Goal: Information Seeking & Learning: Compare options

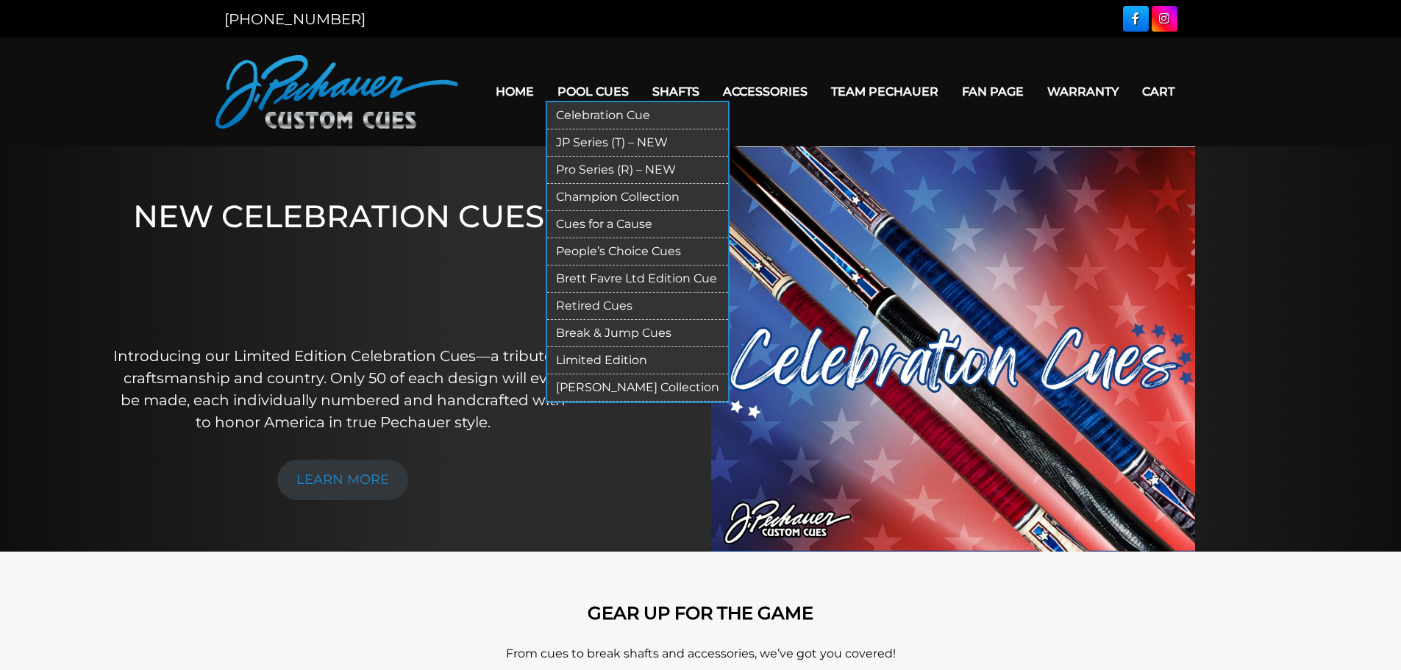
click at [620, 357] on link "Limited Edition" at bounding box center [637, 360] width 181 height 27
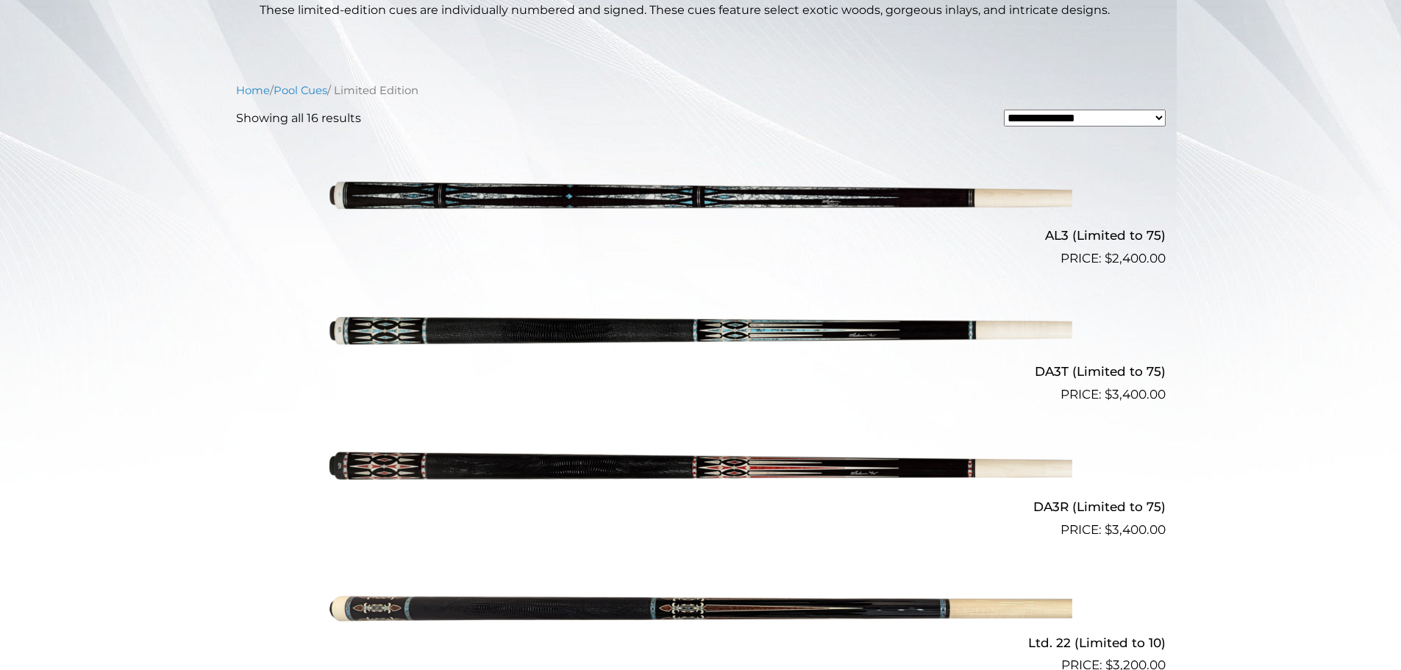
scroll to position [368, 0]
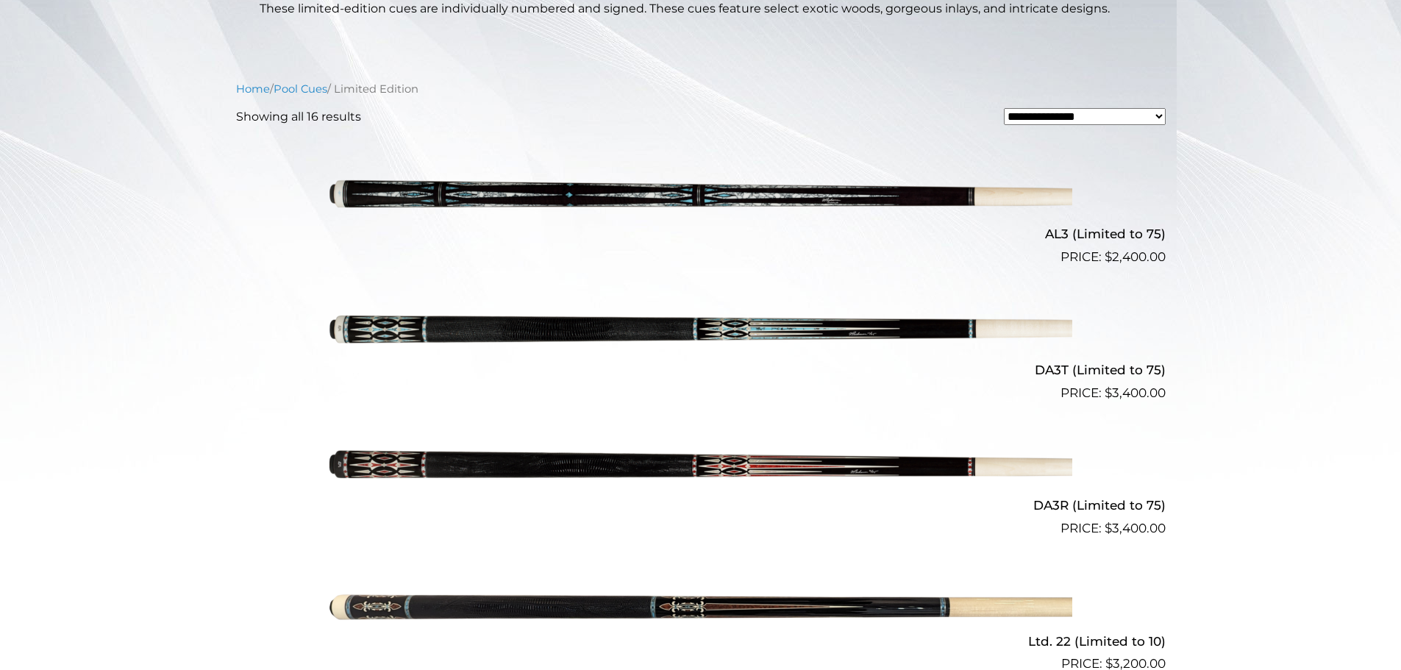
click at [573, 189] on img at bounding box center [701, 200] width 743 height 124
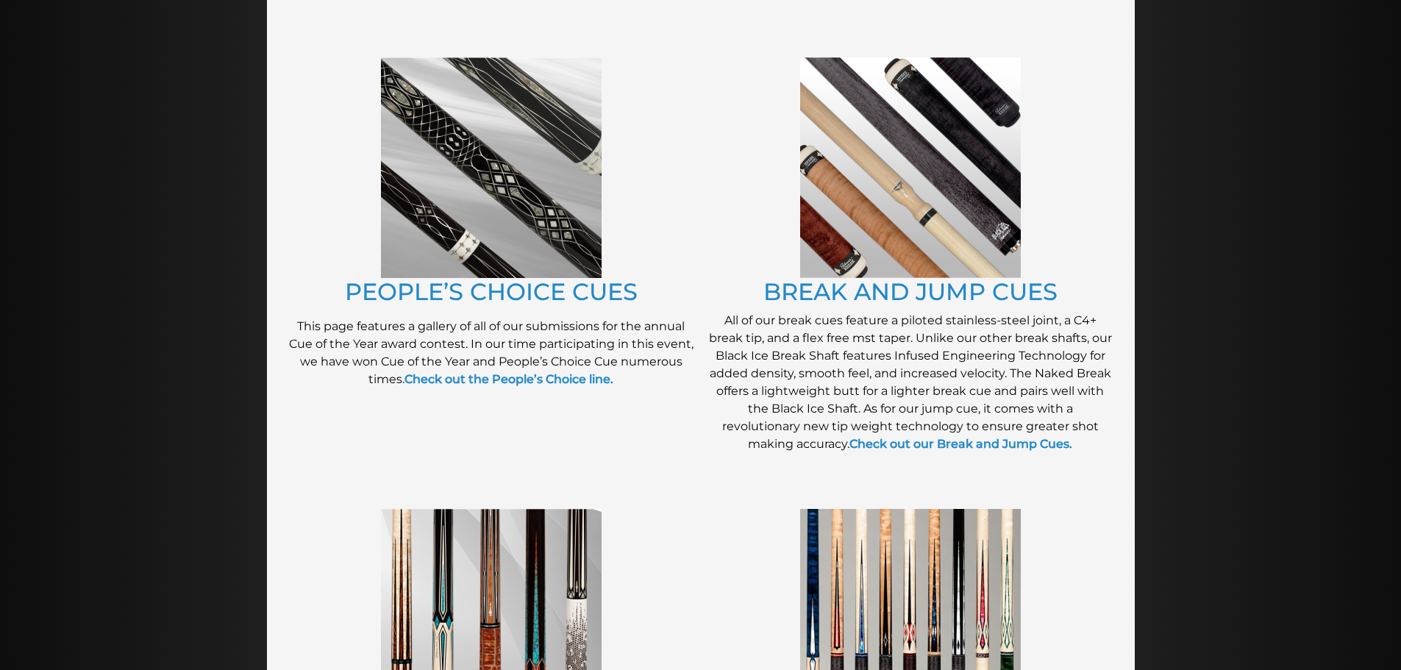
scroll to position [1177, 0]
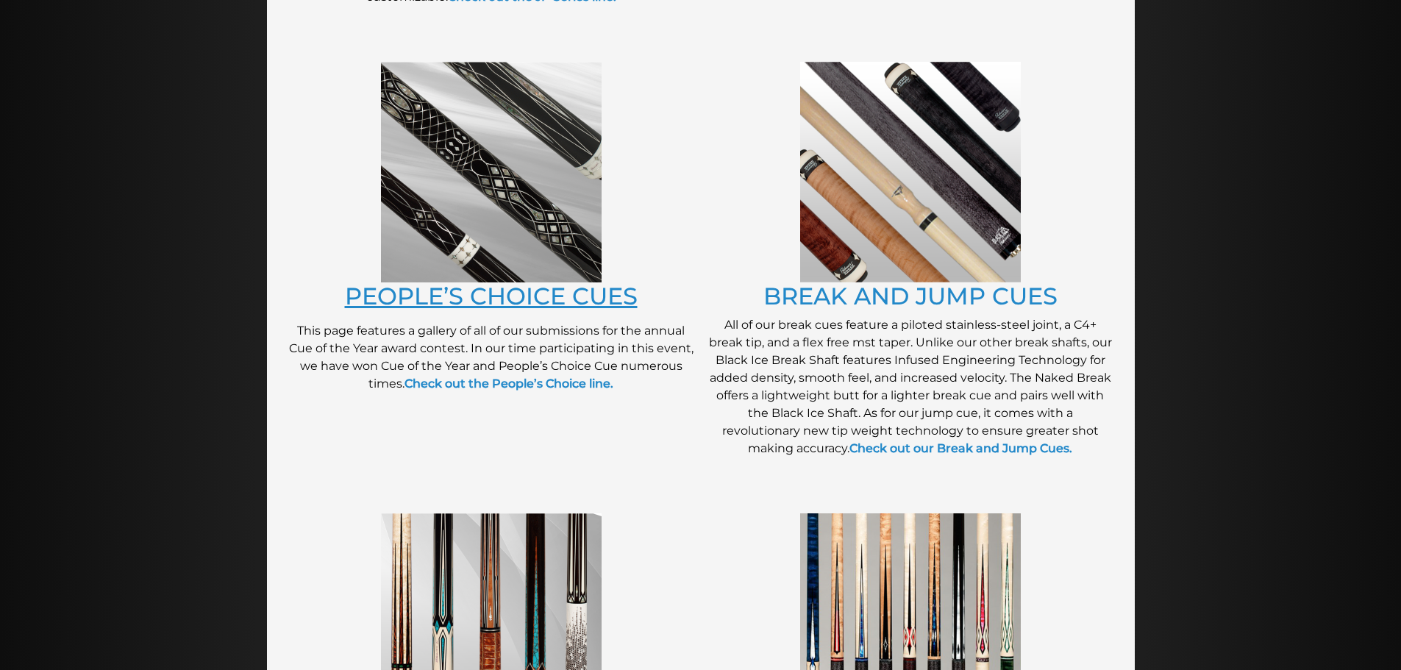
click at [494, 298] on link "PEOPLE’S CHOICE CUES" at bounding box center [491, 296] width 293 height 29
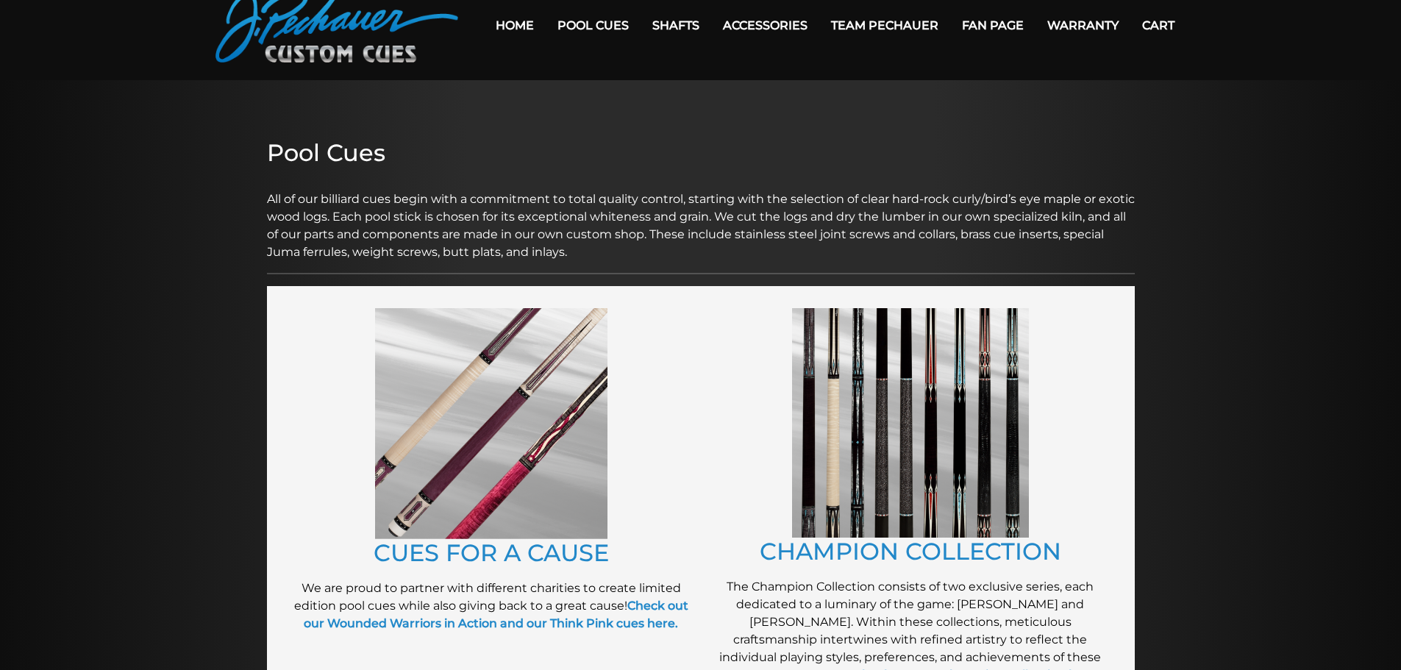
scroll to position [0, 0]
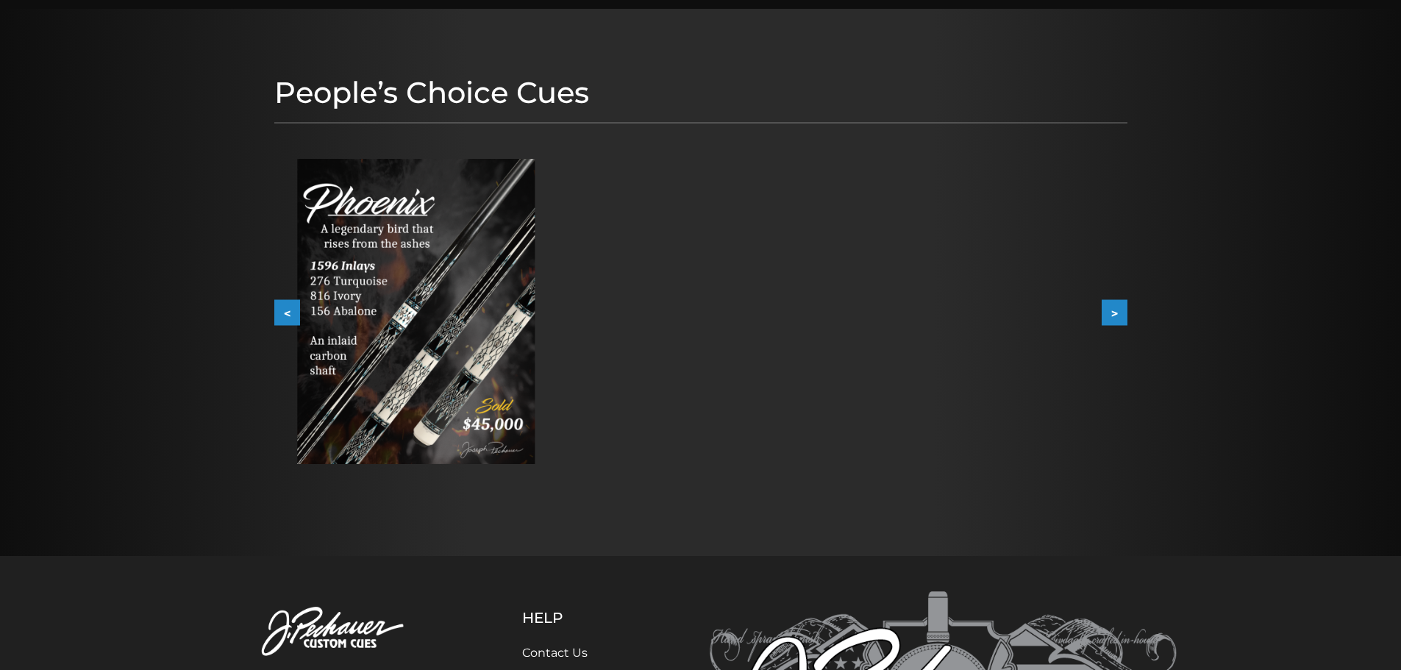
scroll to position [147, 0]
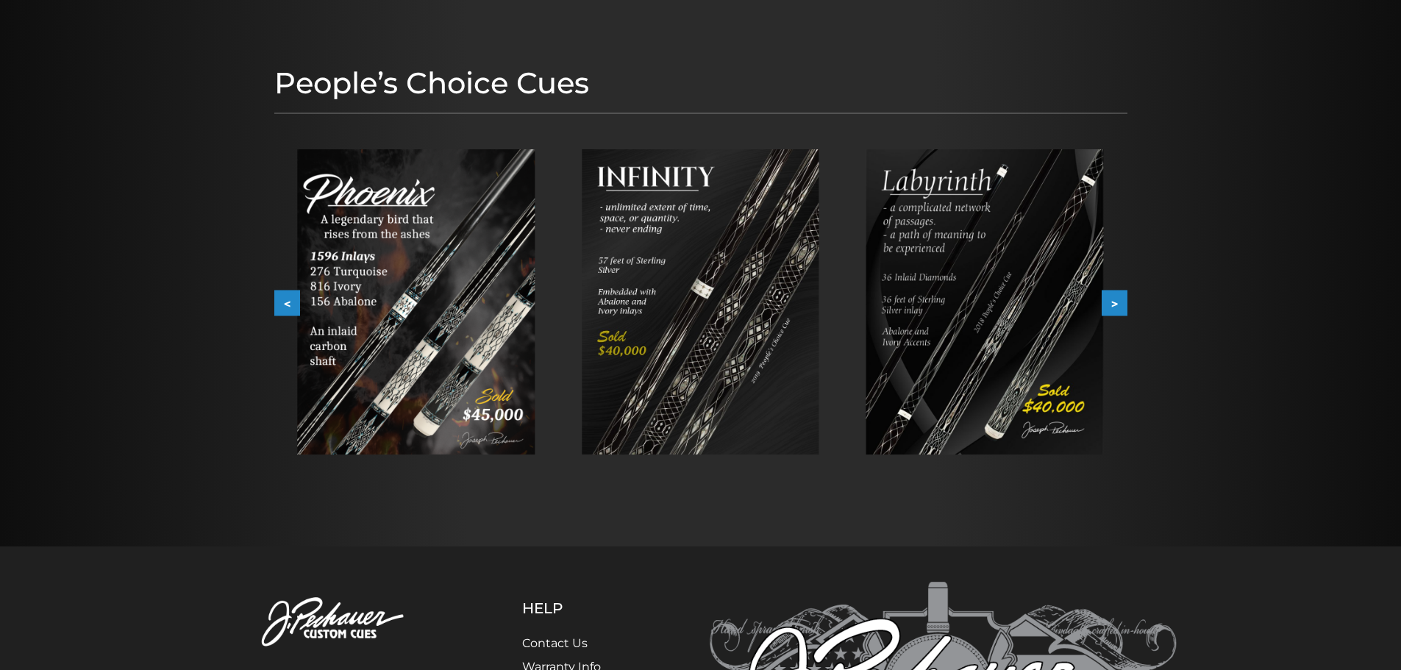
click at [439, 329] on img at bounding box center [416, 301] width 238 height 305
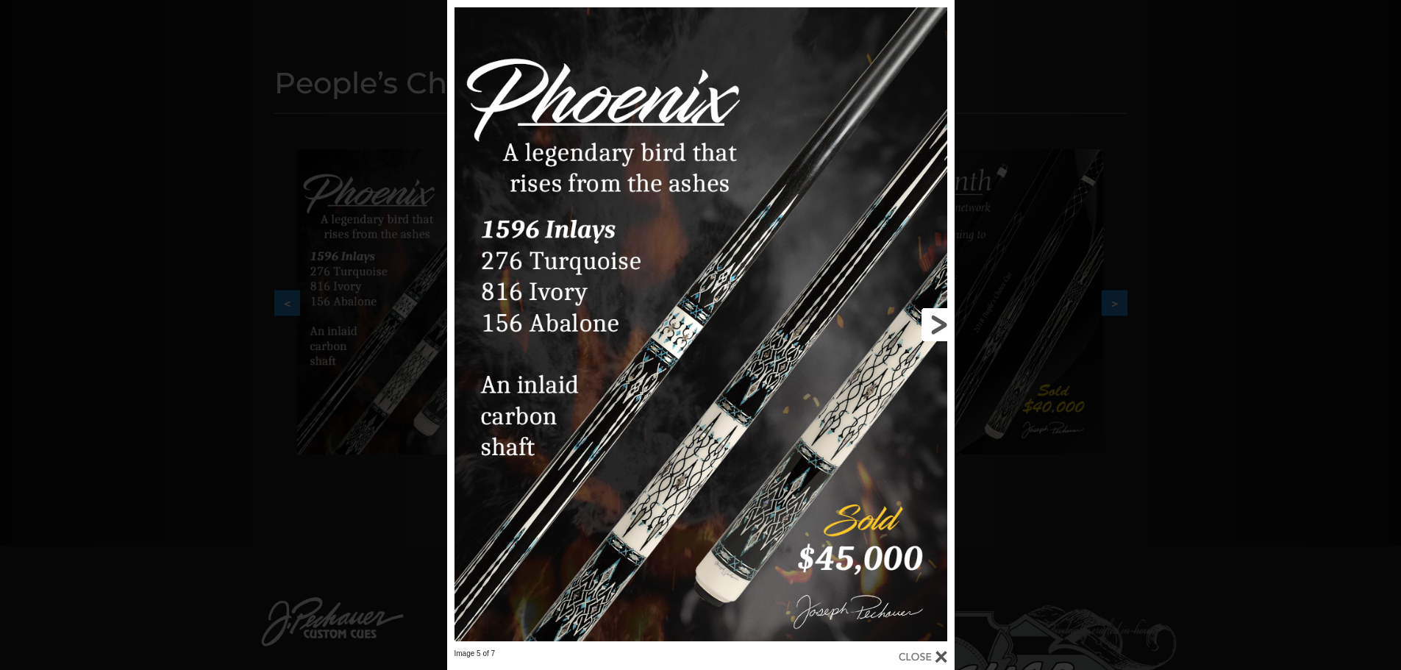
click at [938, 328] on link at bounding box center [840, 324] width 229 height 649
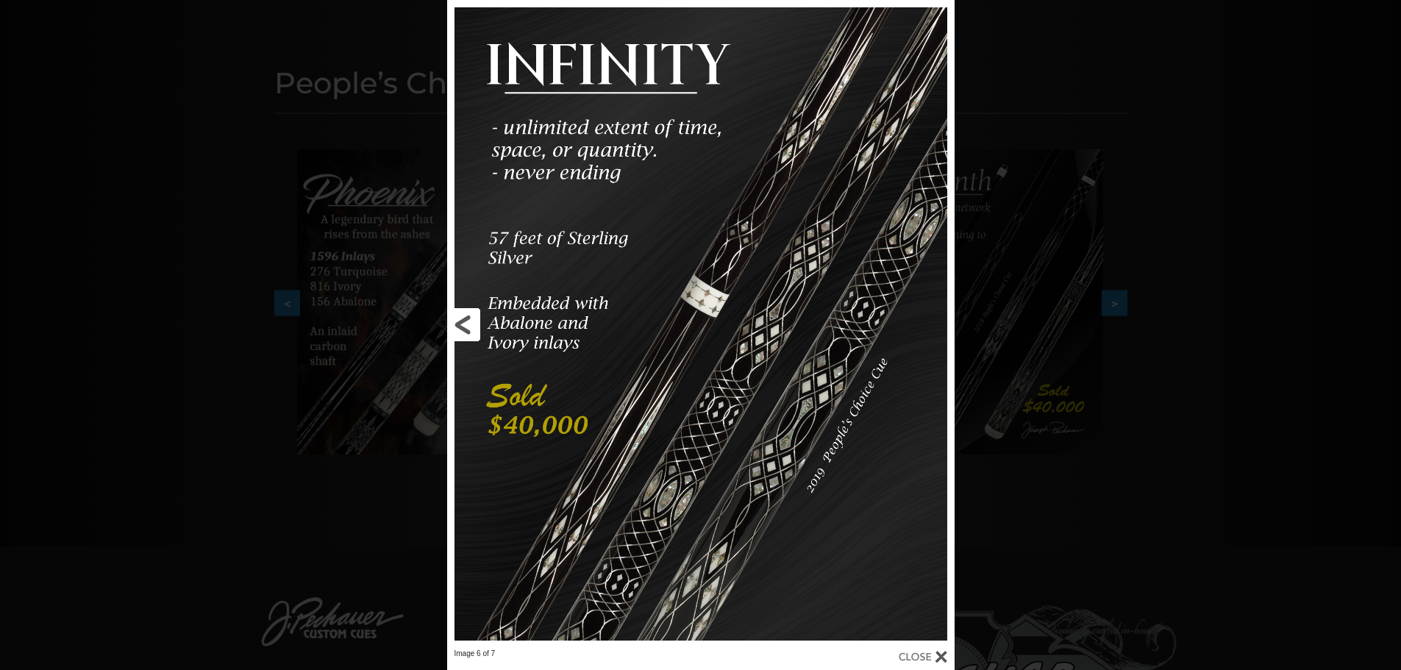
click at [463, 321] on link at bounding box center [561, 324] width 229 height 649
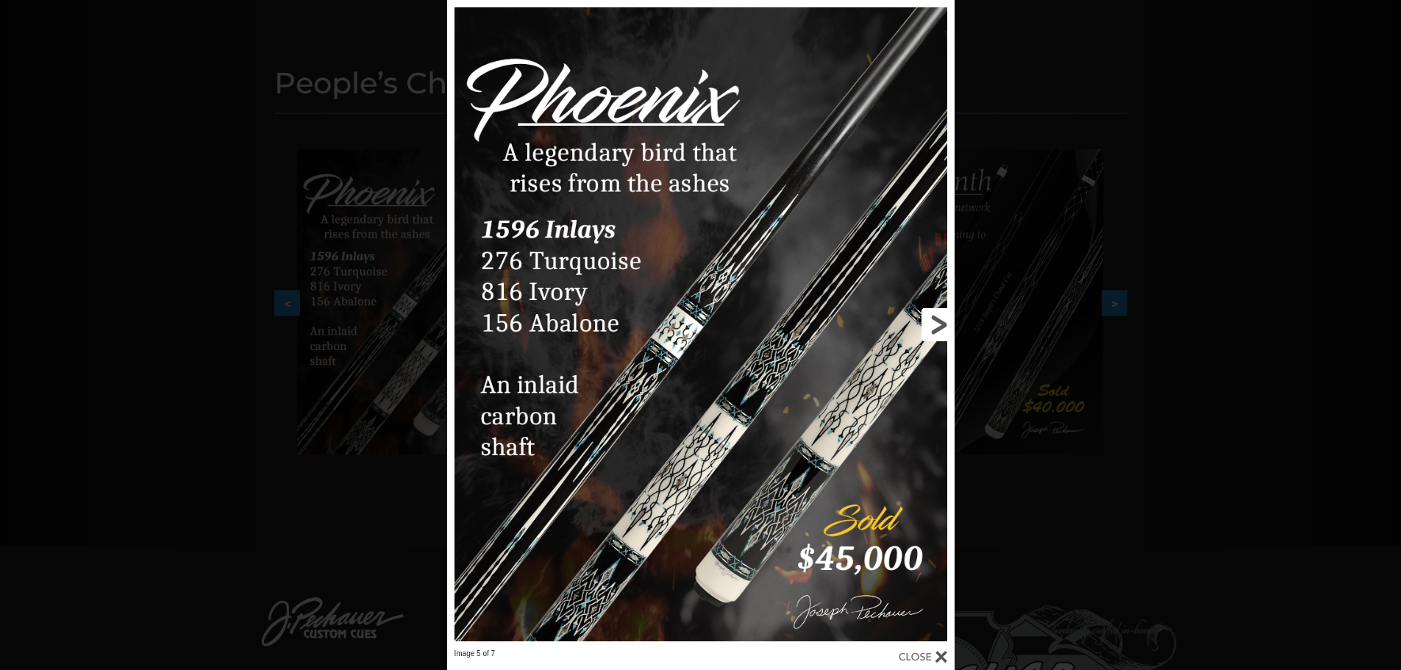
click at [939, 319] on link at bounding box center [840, 324] width 229 height 649
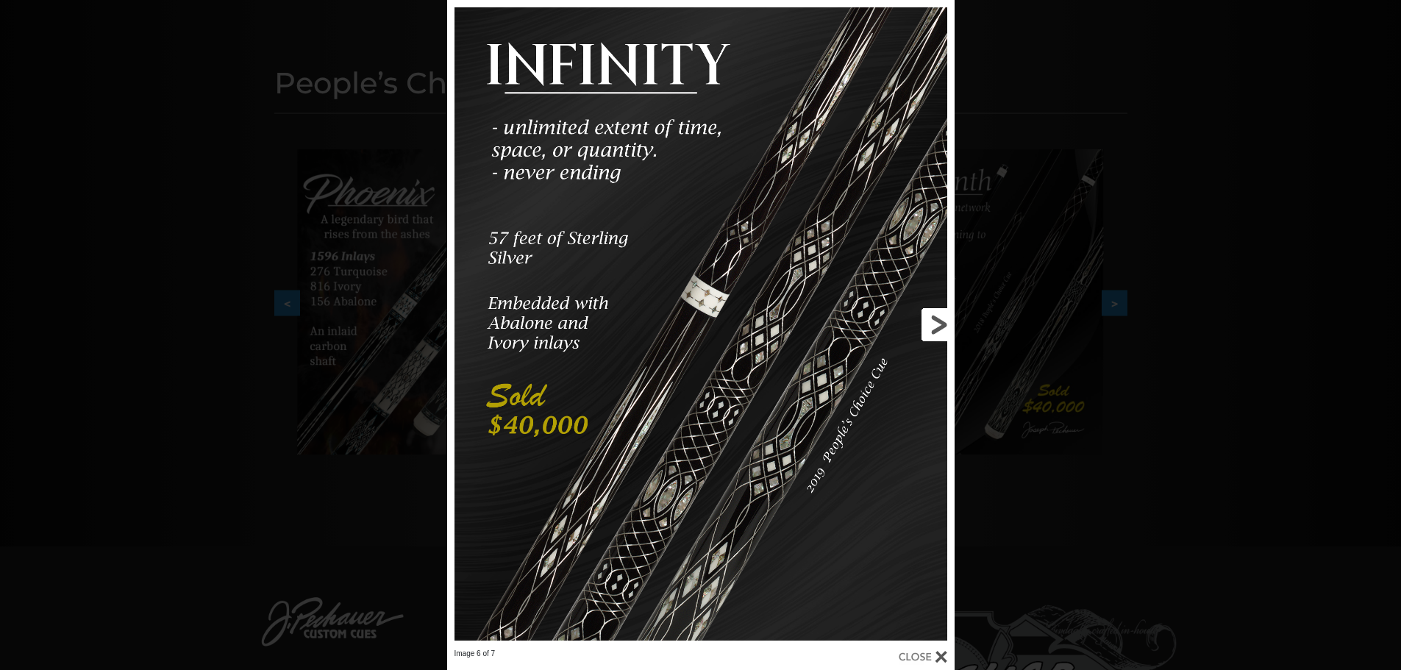
click at [933, 322] on link at bounding box center [840, 324] width 229 height 649
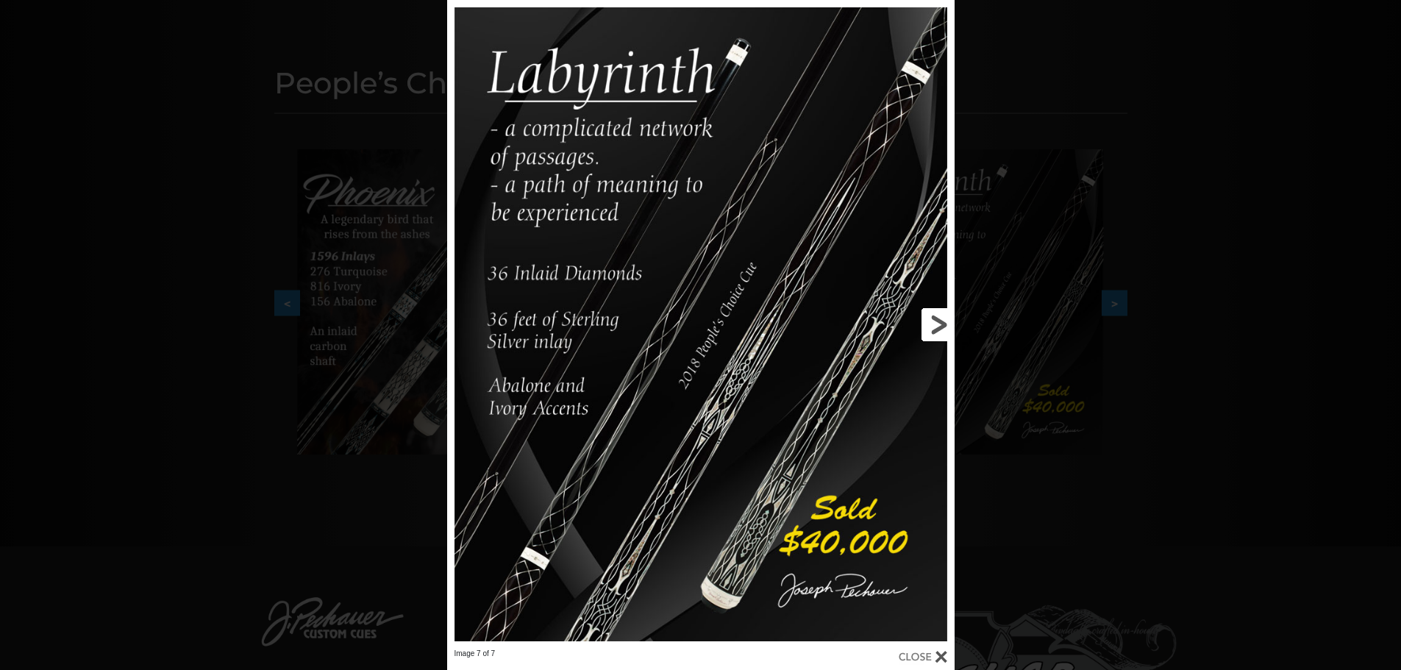
click at [944, 324] on link at bounding box center [840, 324] width 229 height 649
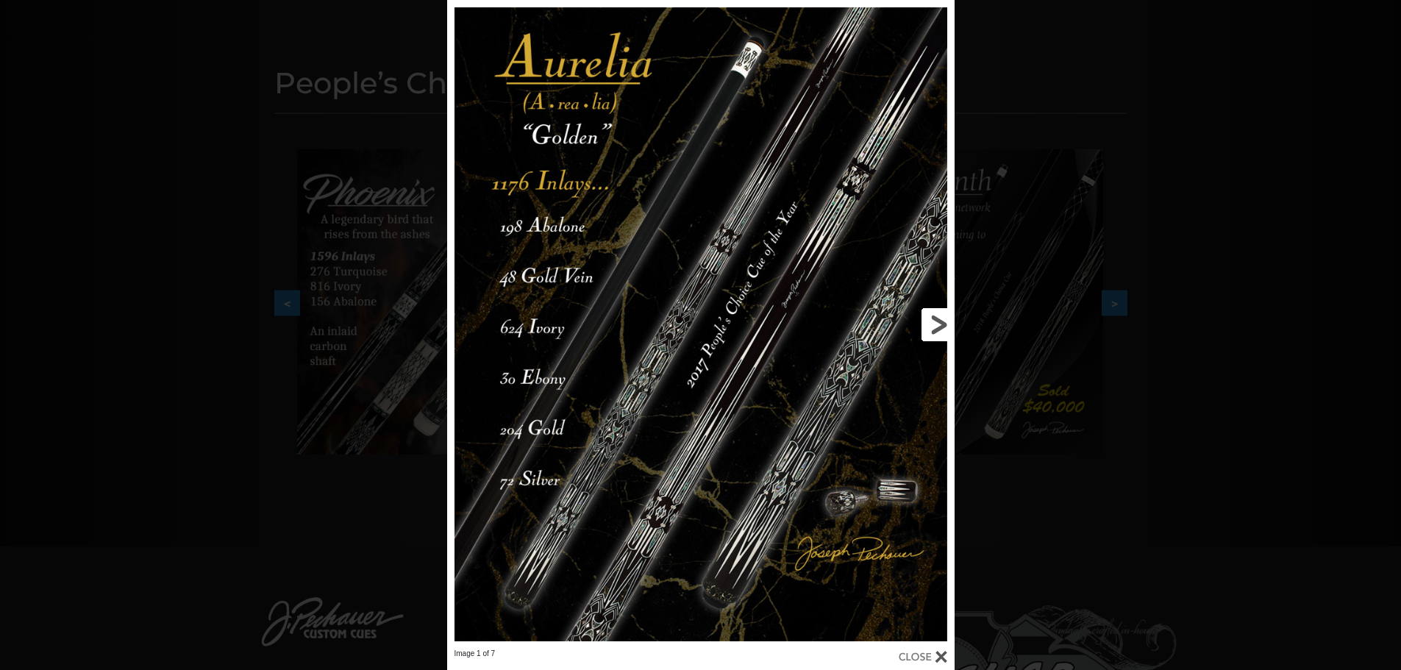
click at [947, 325] on link at bounding box center [840, 324] width 229 height 649
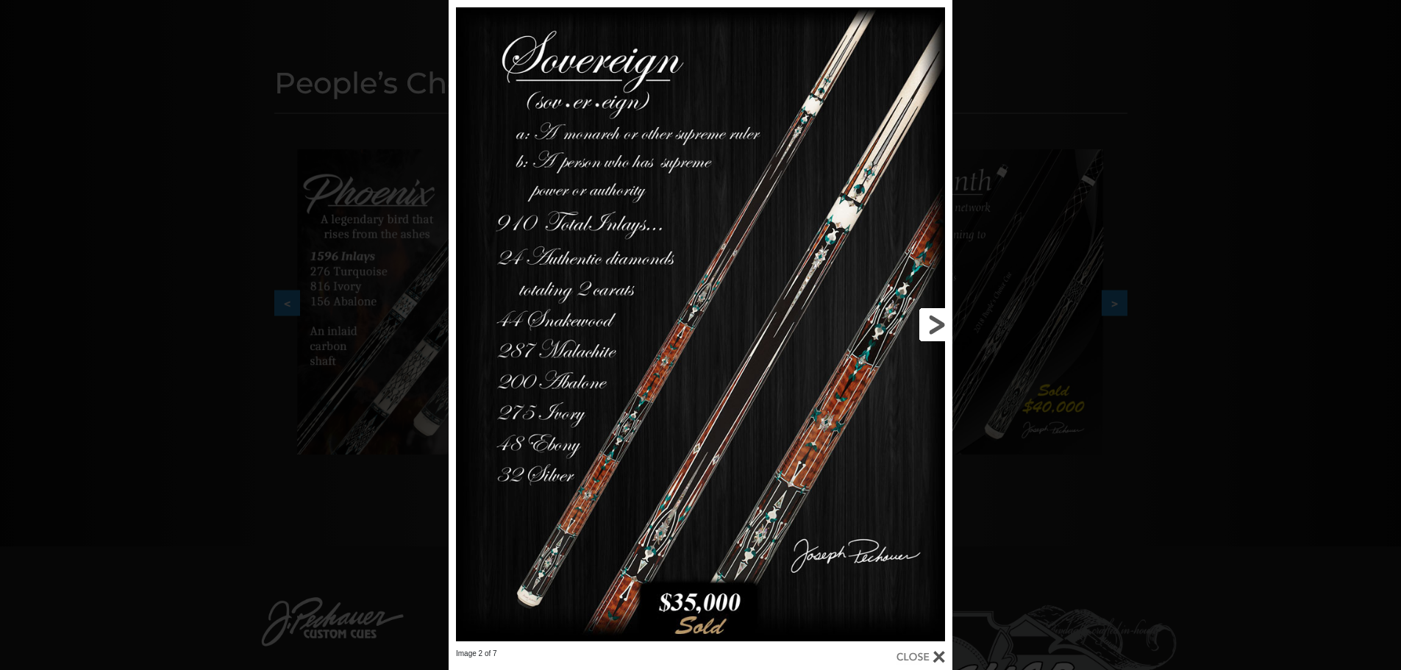
click at [934, 319] on link at bounding box center [839, 324] width 227 height 649
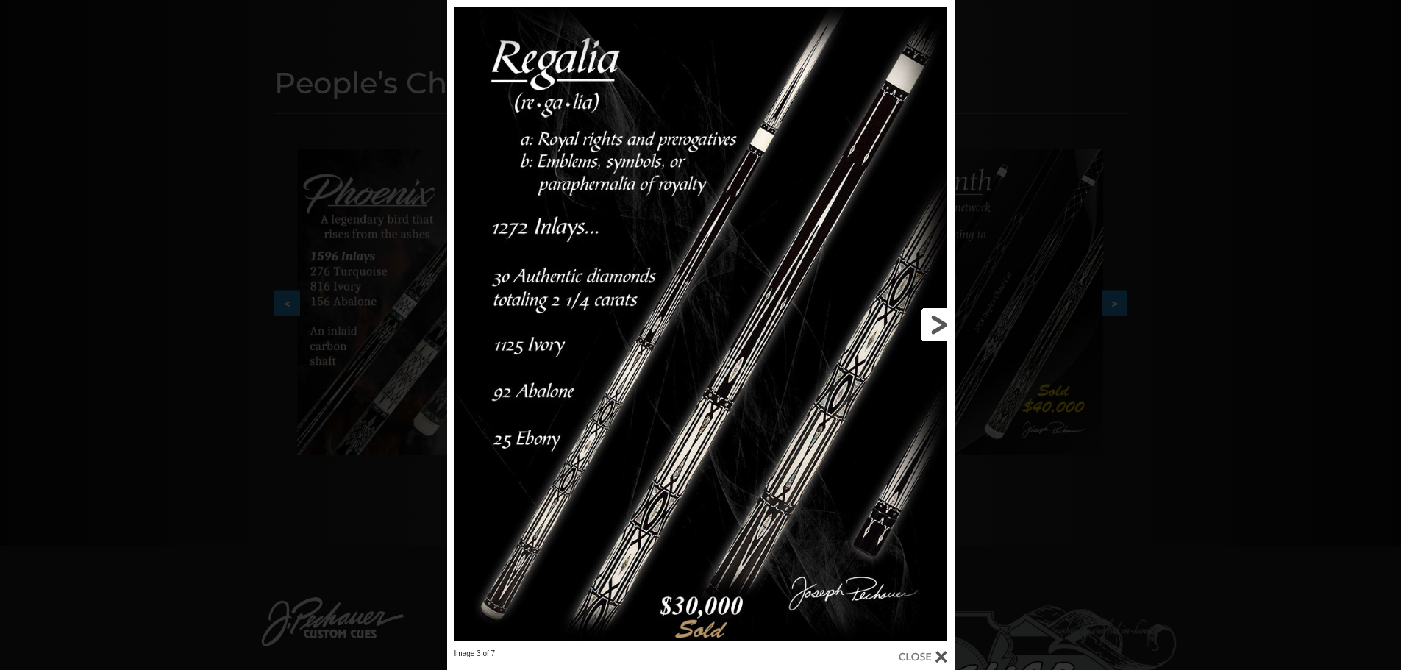
click at [936, 316] on link at bounding box center [840, 324] width 229 height 649
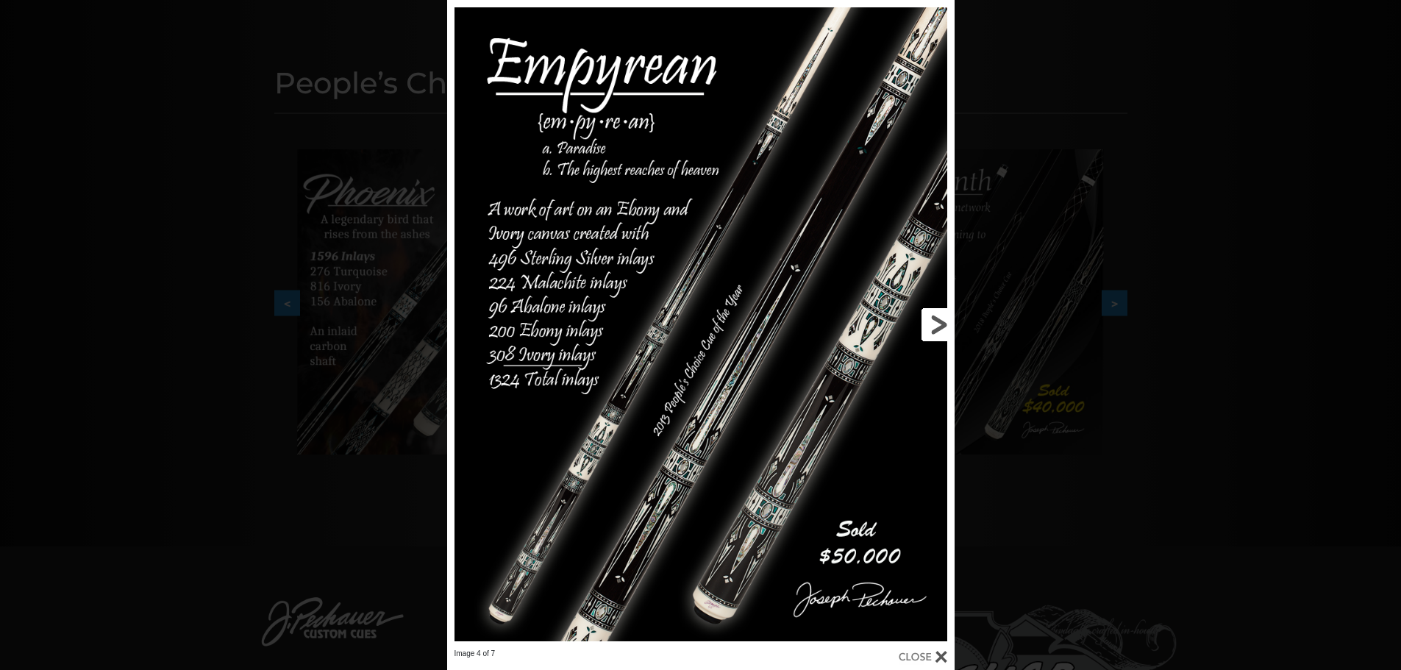
click at [936, 321] on link at bounding box center [840, 324] width 229 height 649
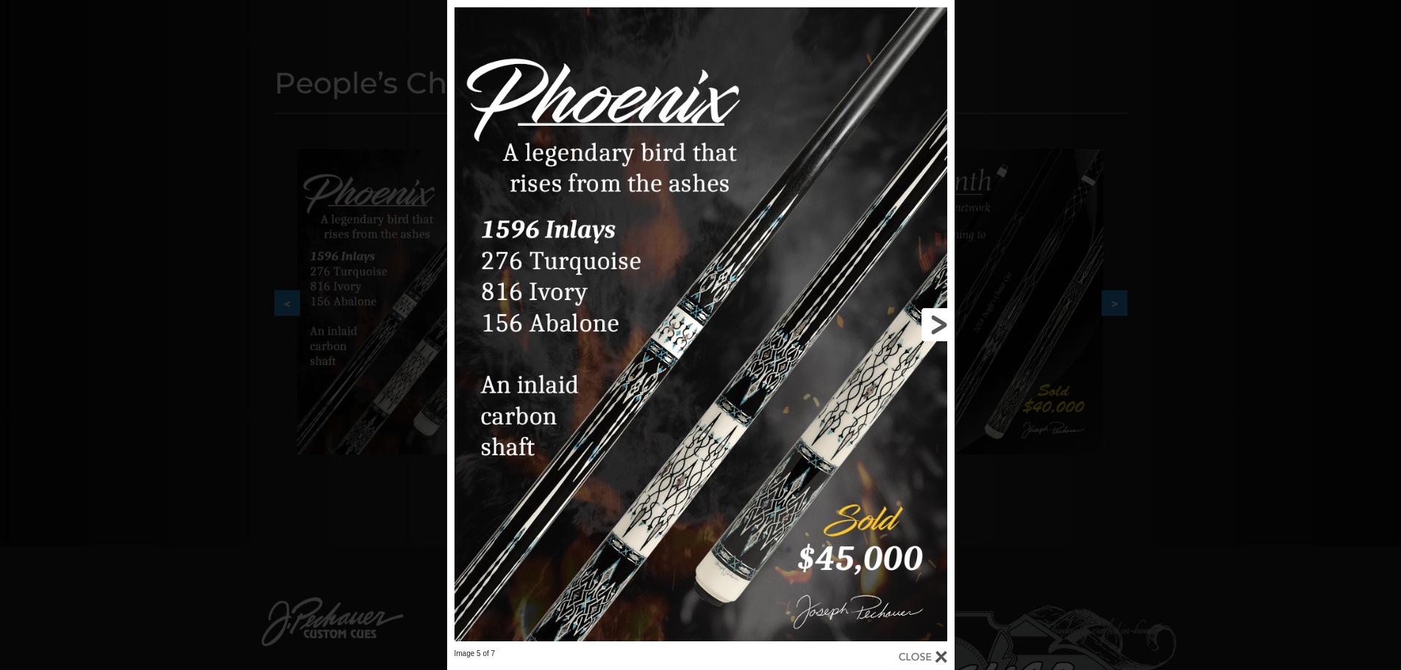
click at [936, 321] on link at bounding box center [840, 324] width 229 height 649
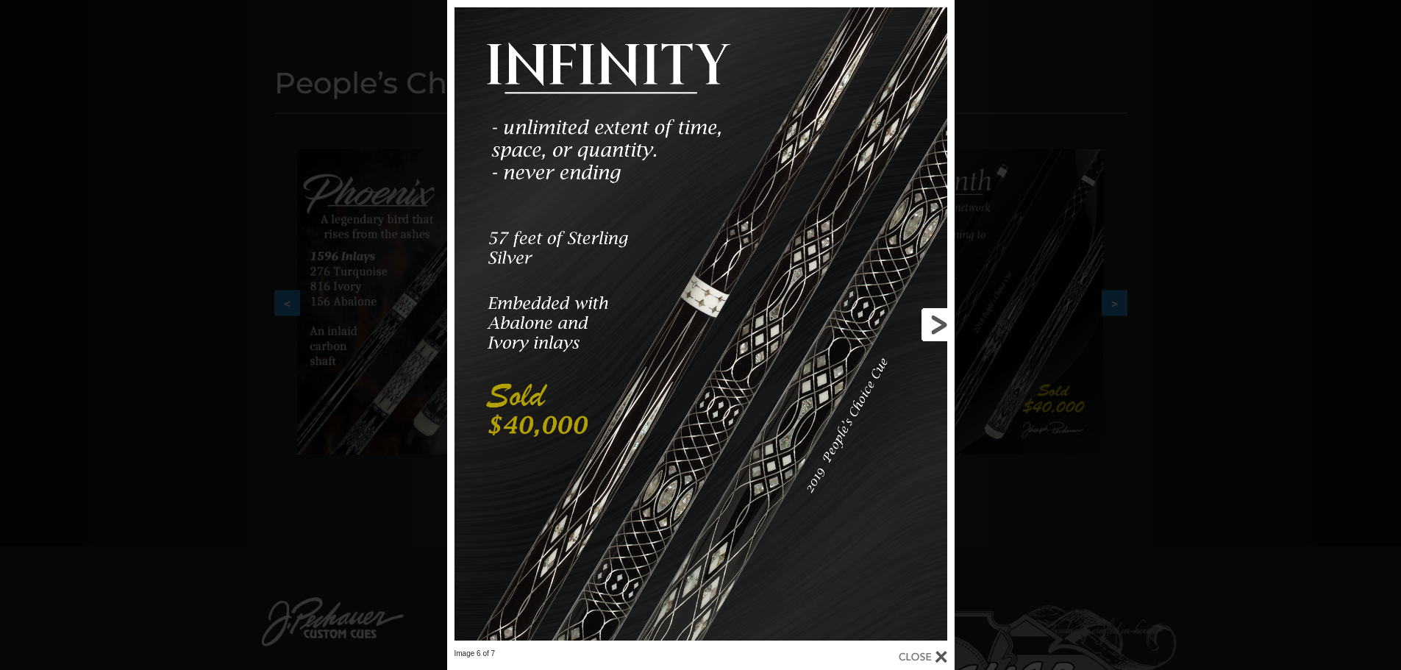
click at [936, 321] on link at bounding box center [840, 324] width 229 height 649
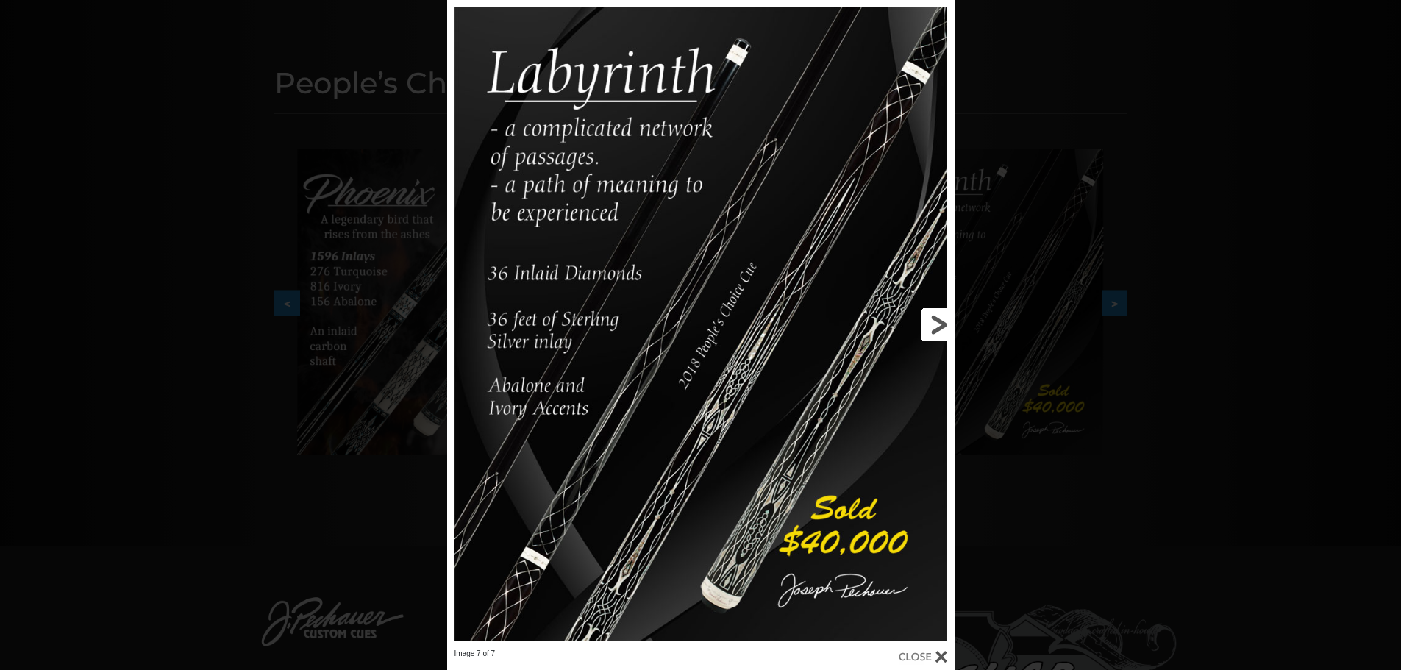
click at [936, 321] on link at bounding box center [840, 324] width 229 height 649
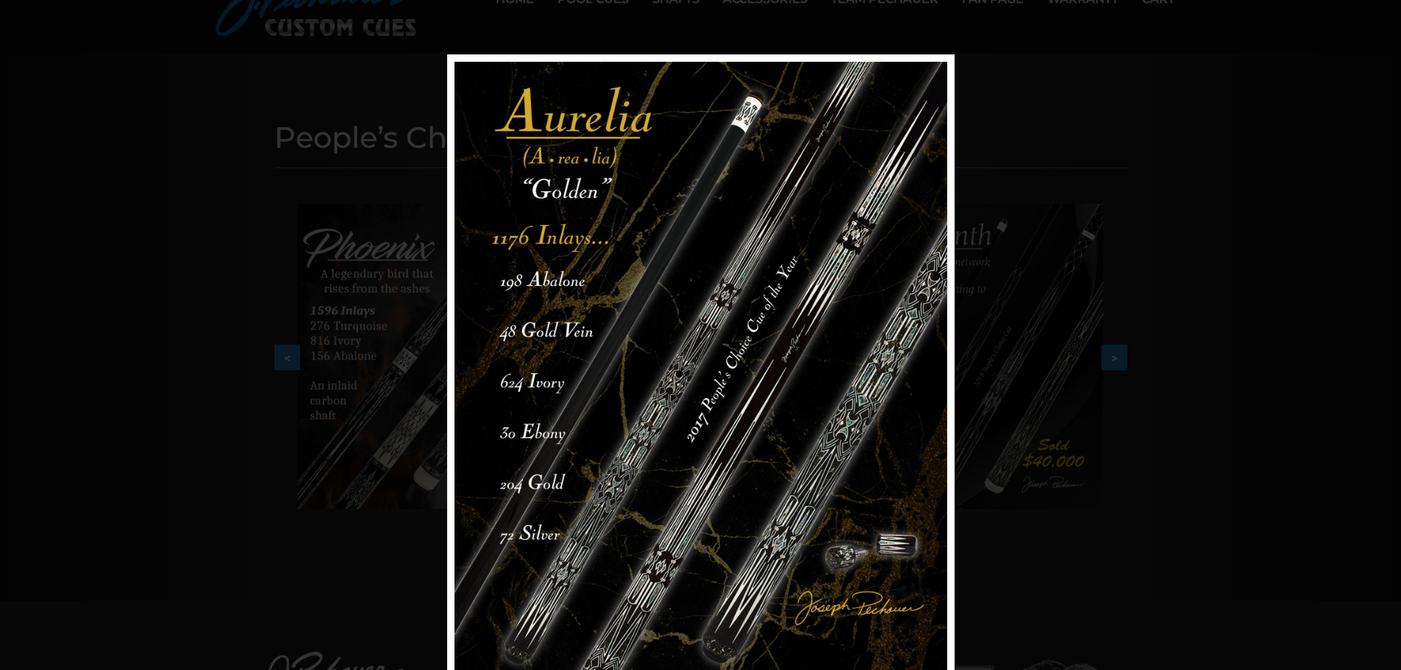
scroll to position [0, 0]
